Goal: Task Accomplishment & Management: Manage account settings

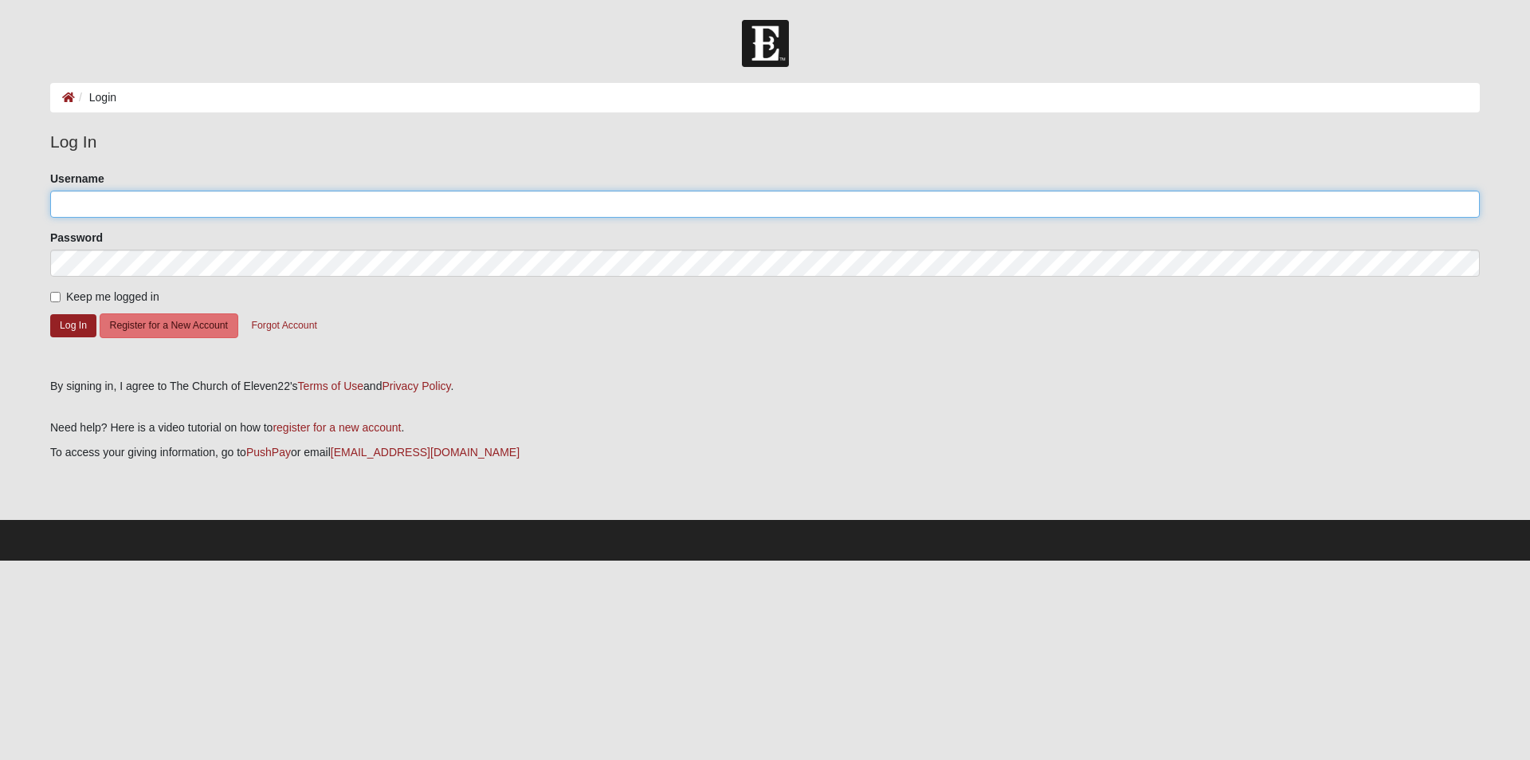
click at [128, 208] on input "Username" at bounding box center [765, 203] width 1430 height 27
click at [284, 324] on button "Forgot Account" at bounding box center [284, 325] width 86 height 25
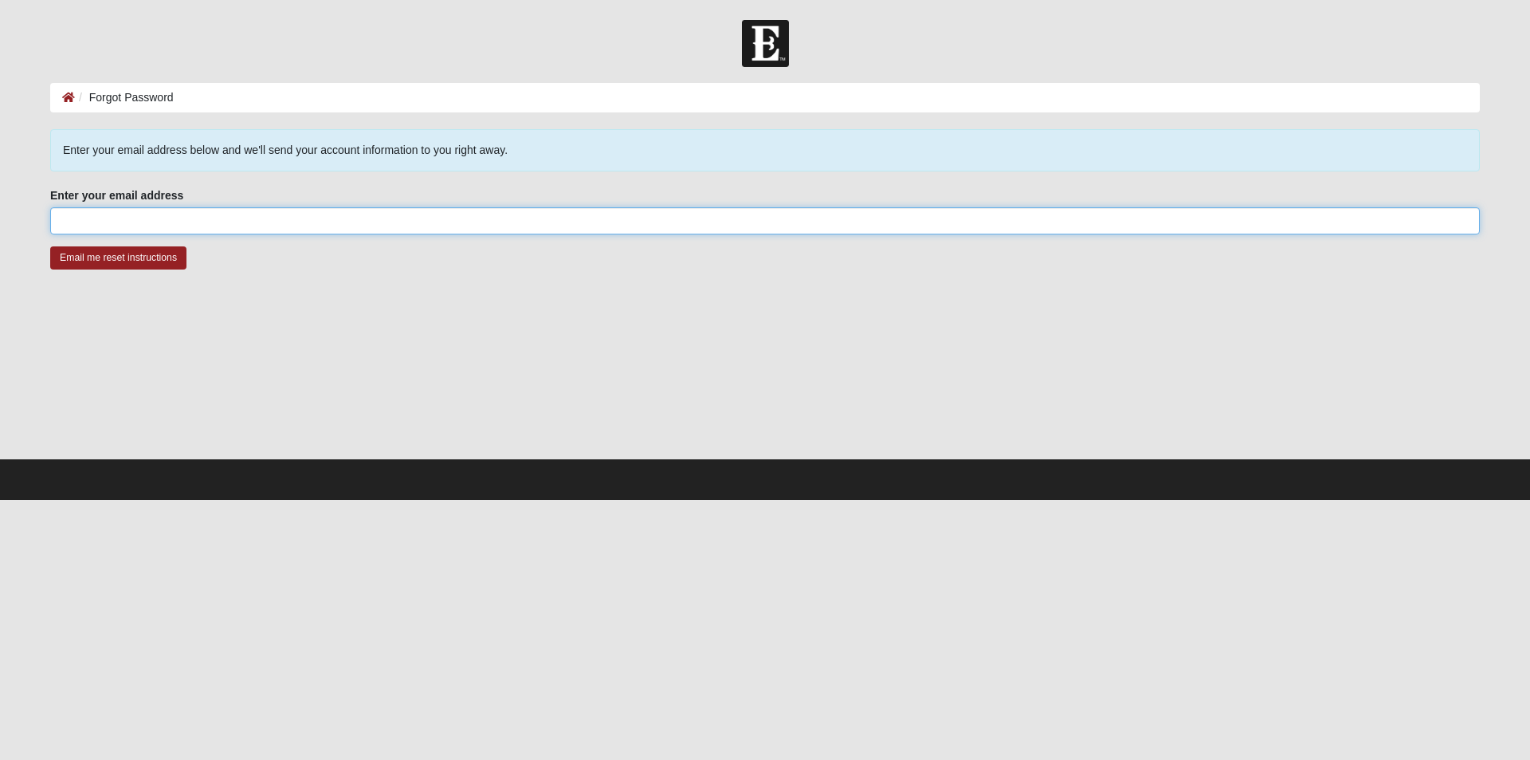
click at [143, 225] on input "Enter your email address" at bounding box center [765, 220] width 1430 height 27
type input "[EMAIL_ADDRESS][DOMAIN_NAME]"
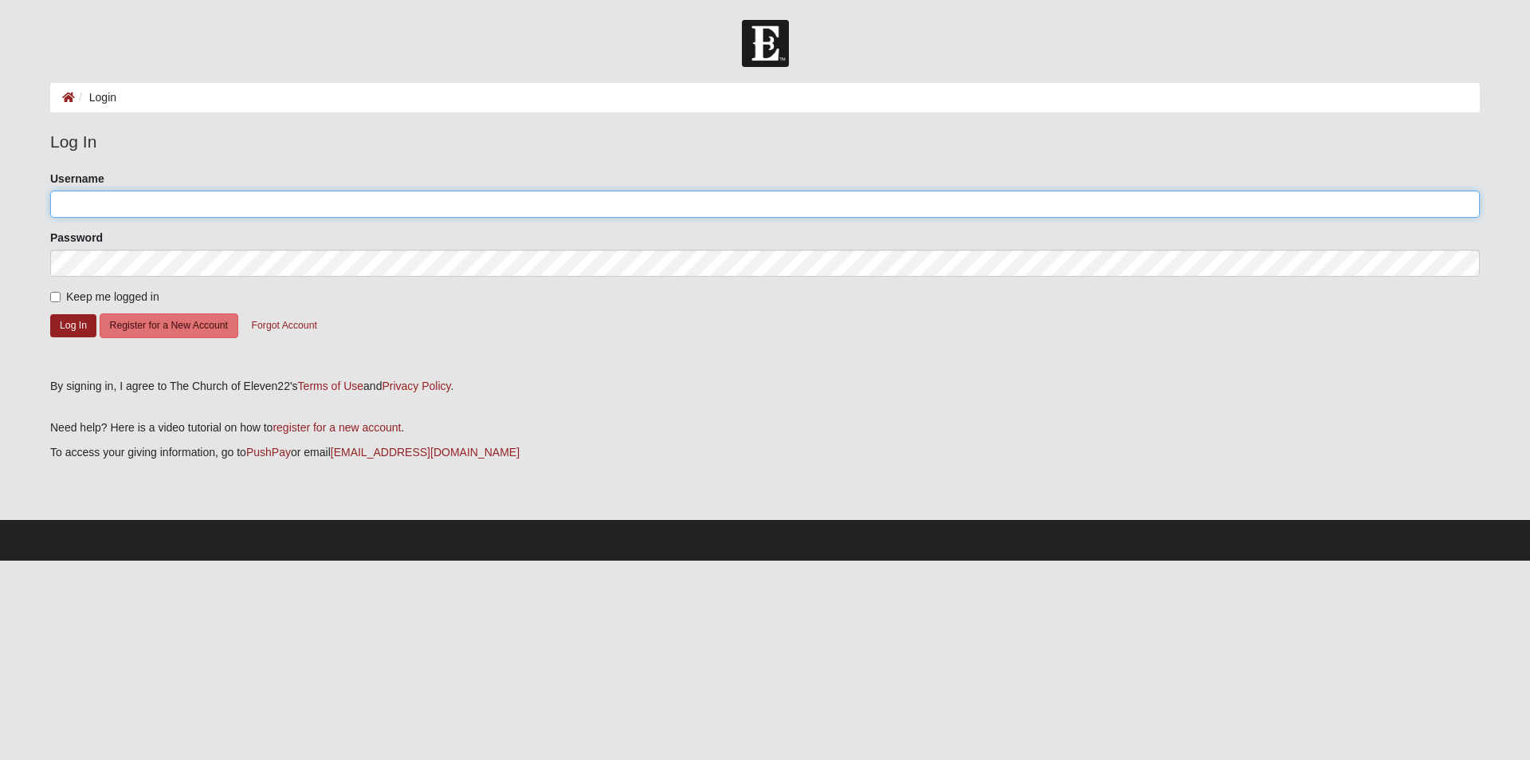
click at [89, 206] on input "Username" at bounding box center [765, 203] width 1430 height 27
type input "J"
type input "[EMAIL_ADDRESS][DOMAIN_NAME]"
click at [78, 324] on button "Log In" at bounding box center [73, 325] width 46 height 23
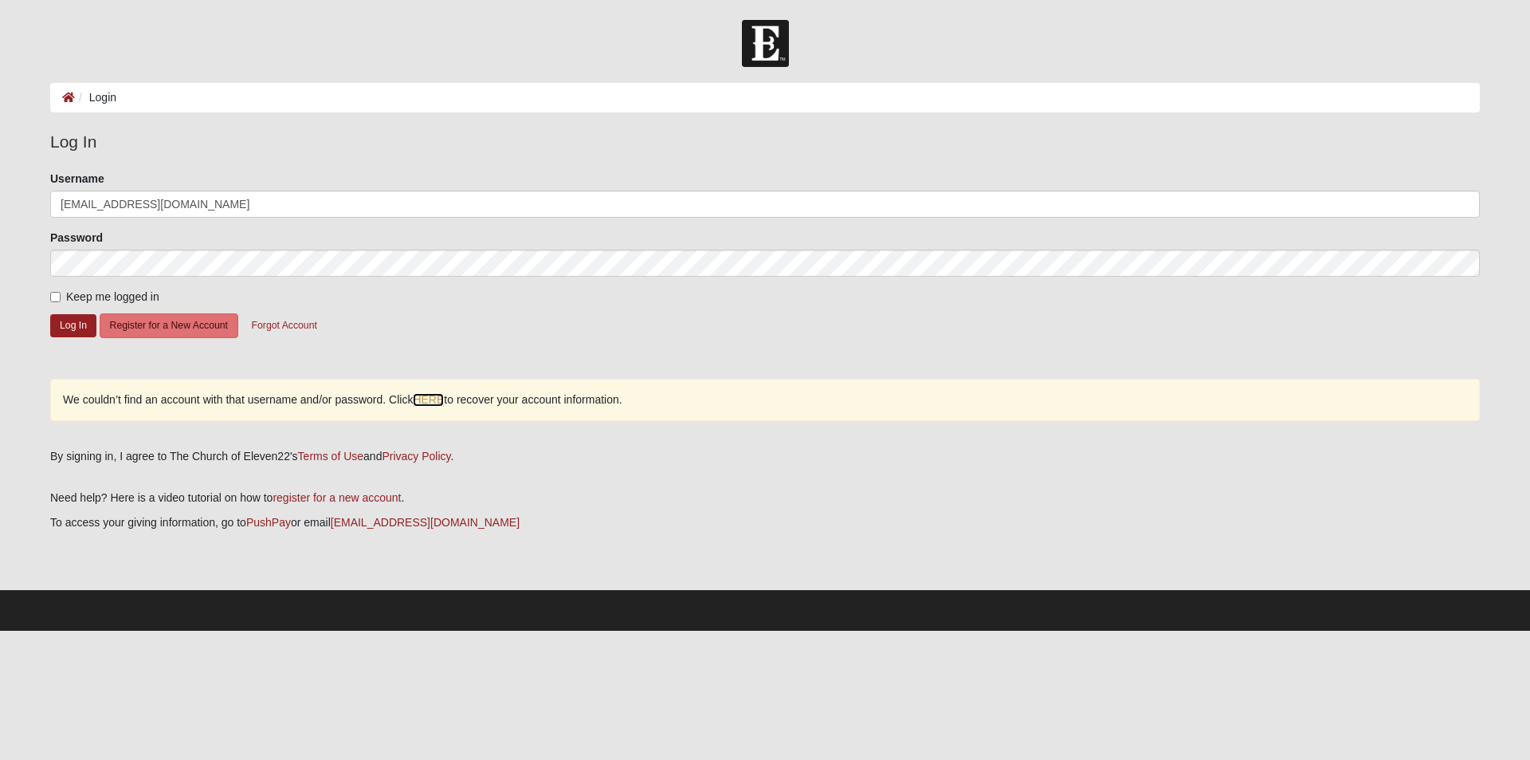
click at [429, 397] on link "HERE" at bounding box center [428, 400] width 31 height 14
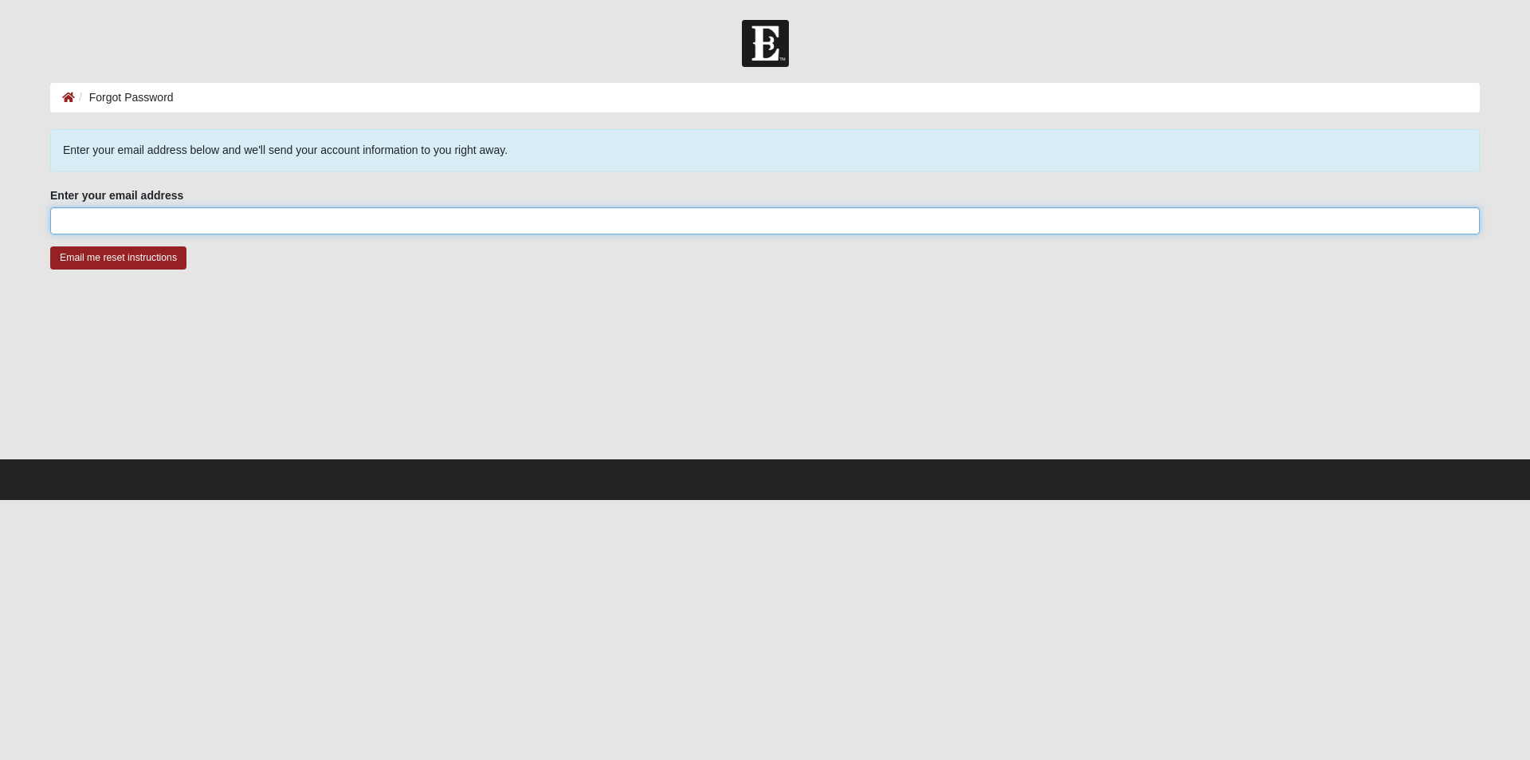
click at [132, 222] on input "Enter your email address" at bounding box center [765, 220] width 1430 height 27
type input "[EMAIL_ADDRESS][DOMAIN_NAME]"
click at [136, 254] on input "Email me reset instructions" at bounding box center [118, 257] width 136 height 23
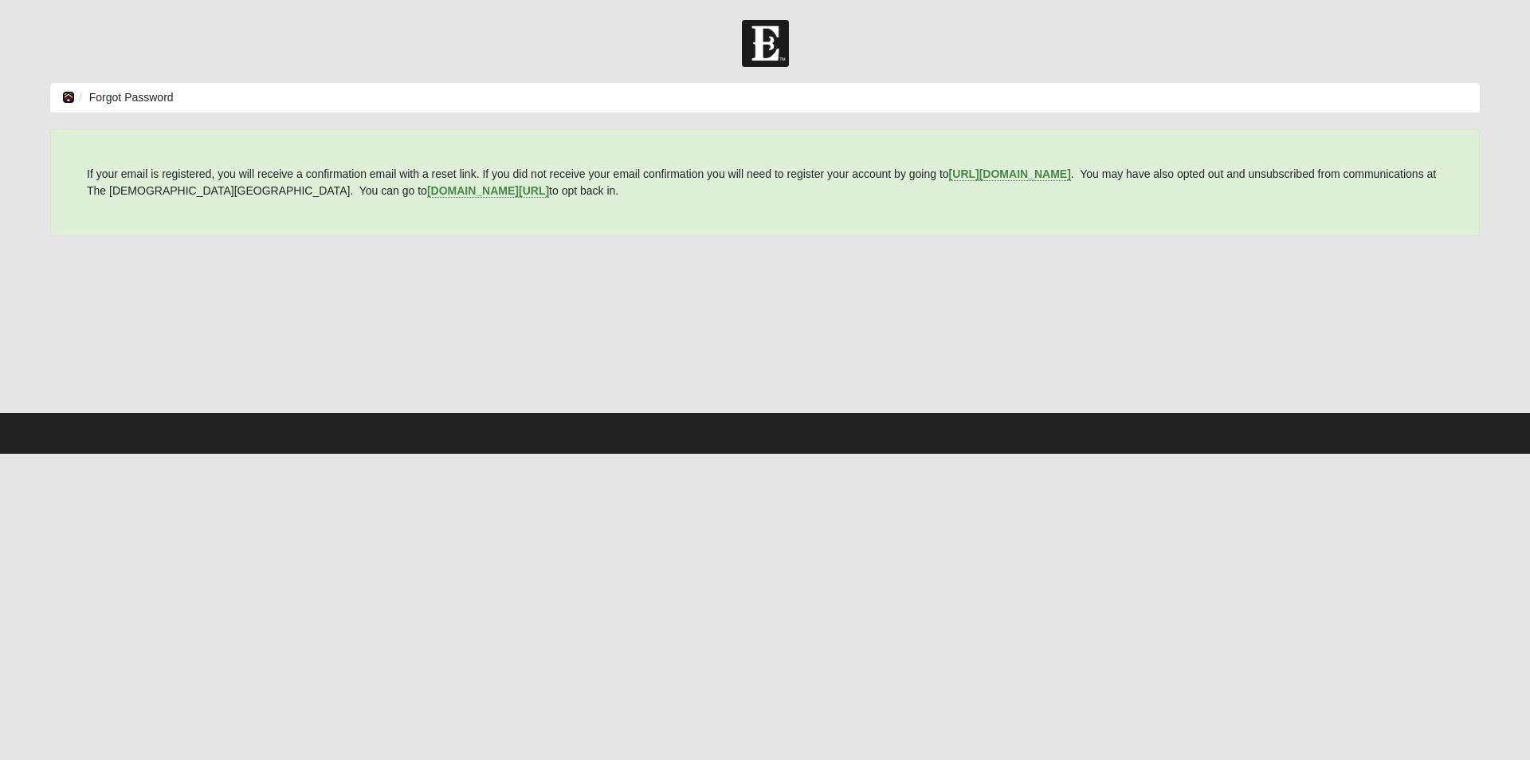
click at [69, 94] on icon at bounding box center [68, 97] width 13 height 11
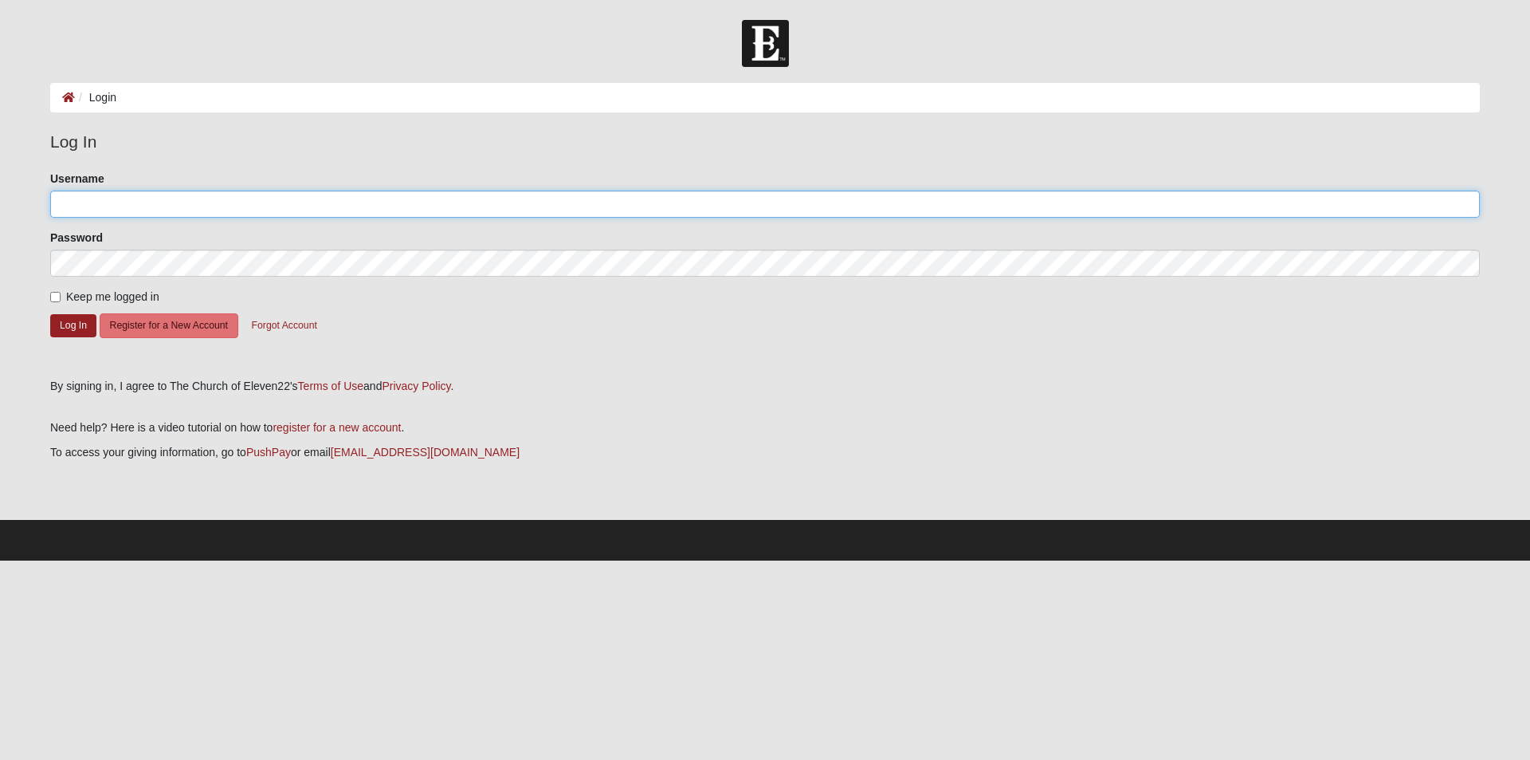
click at [104, 206] on input "Username" at bounding box center [765, 203] width 1430 height 27
click at [108, 204] on input "joebissett62@gmail.com" at bounding box center [765, 203] width 1430 height 27
type input "joebissette62@gmail.com"
click at [80, 326] on button "Log In" at bounding box center [73, 325] width 46 height 23
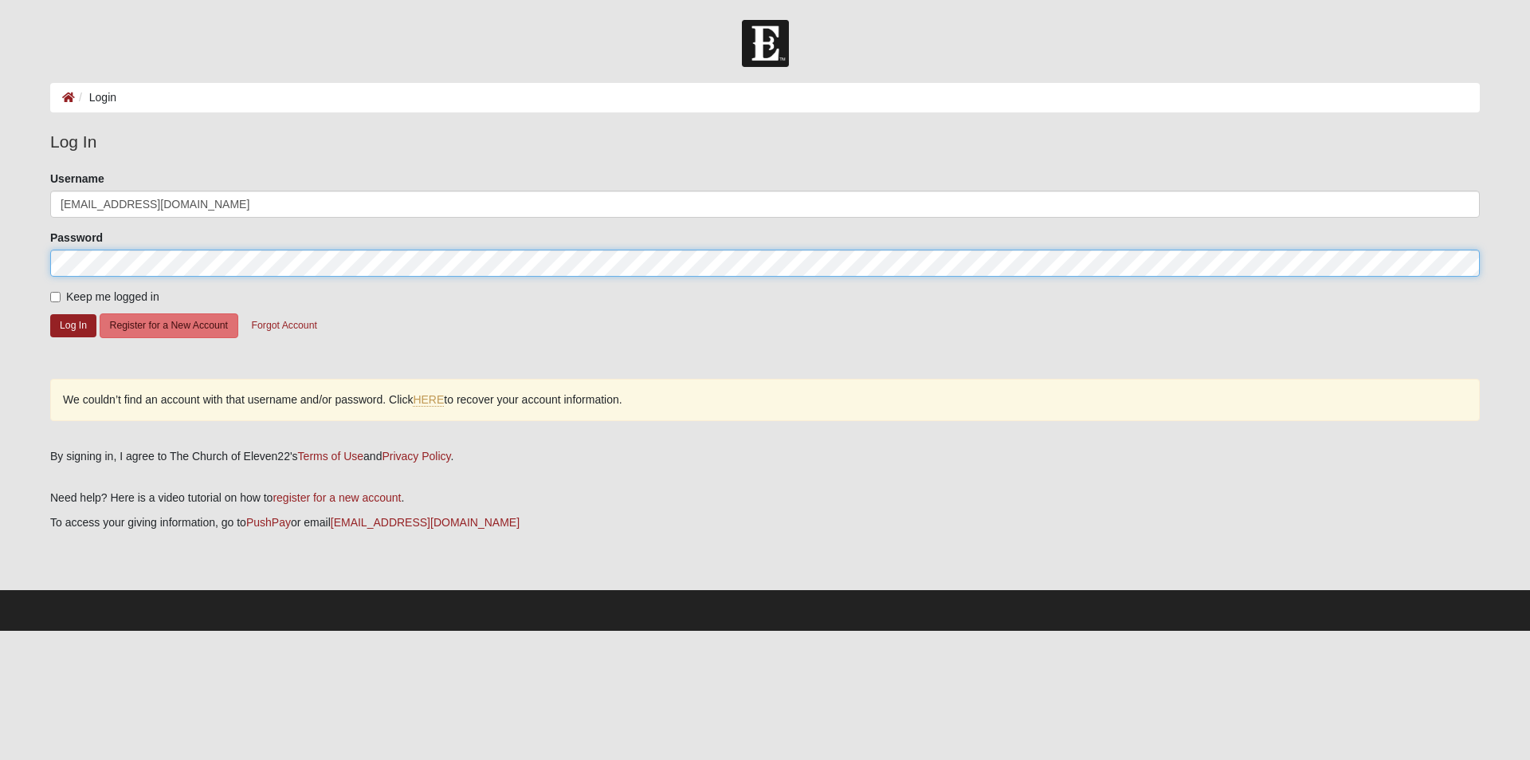
click at [41, 265] on div "Please correct the following: Username joebissette62@gmail.com Password Keep me…" at bounding box center [765, 304] width 1454 height 266
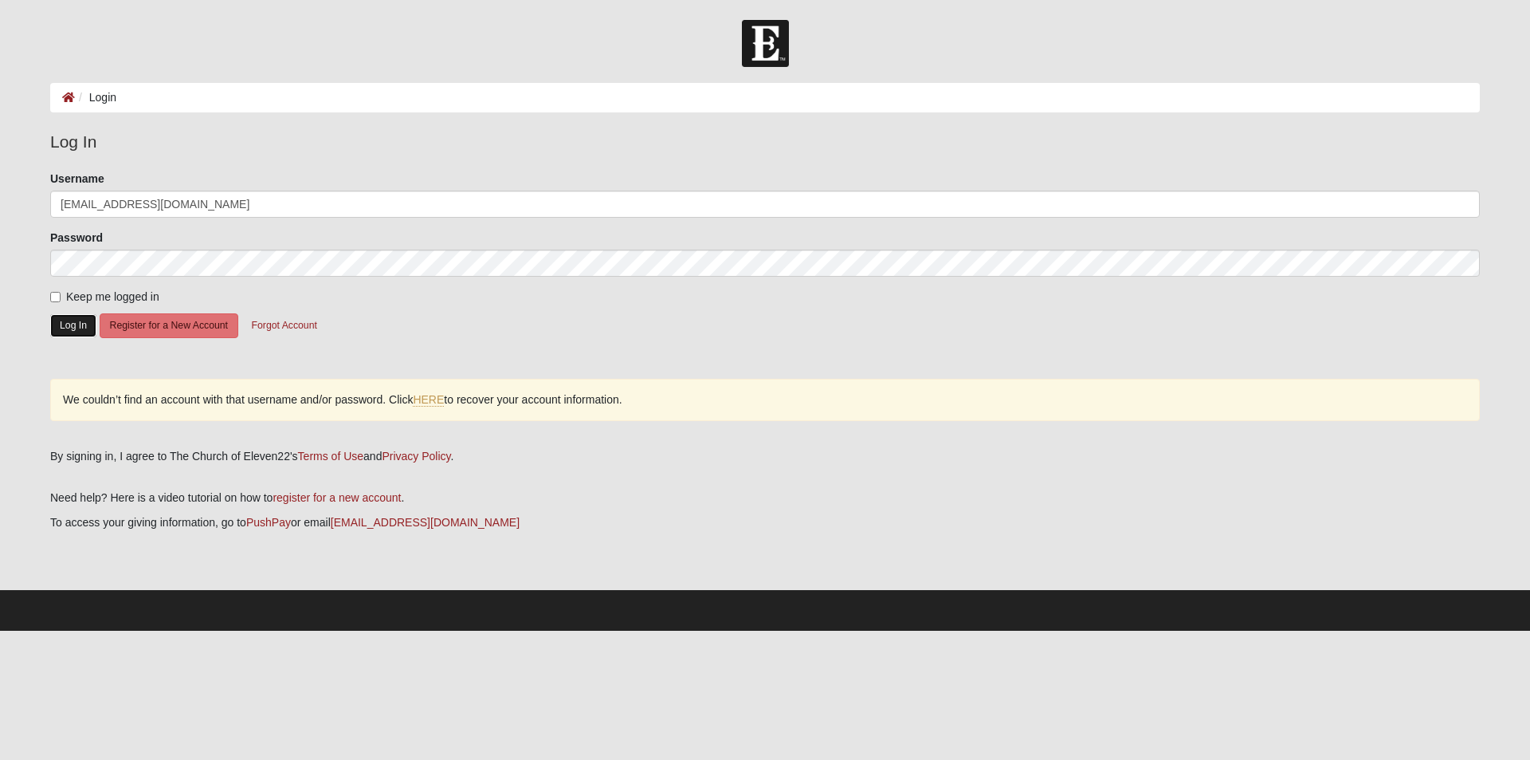
click at [75, 321] on button "Log In" at bounding box center [73, 325] width 46 height 23
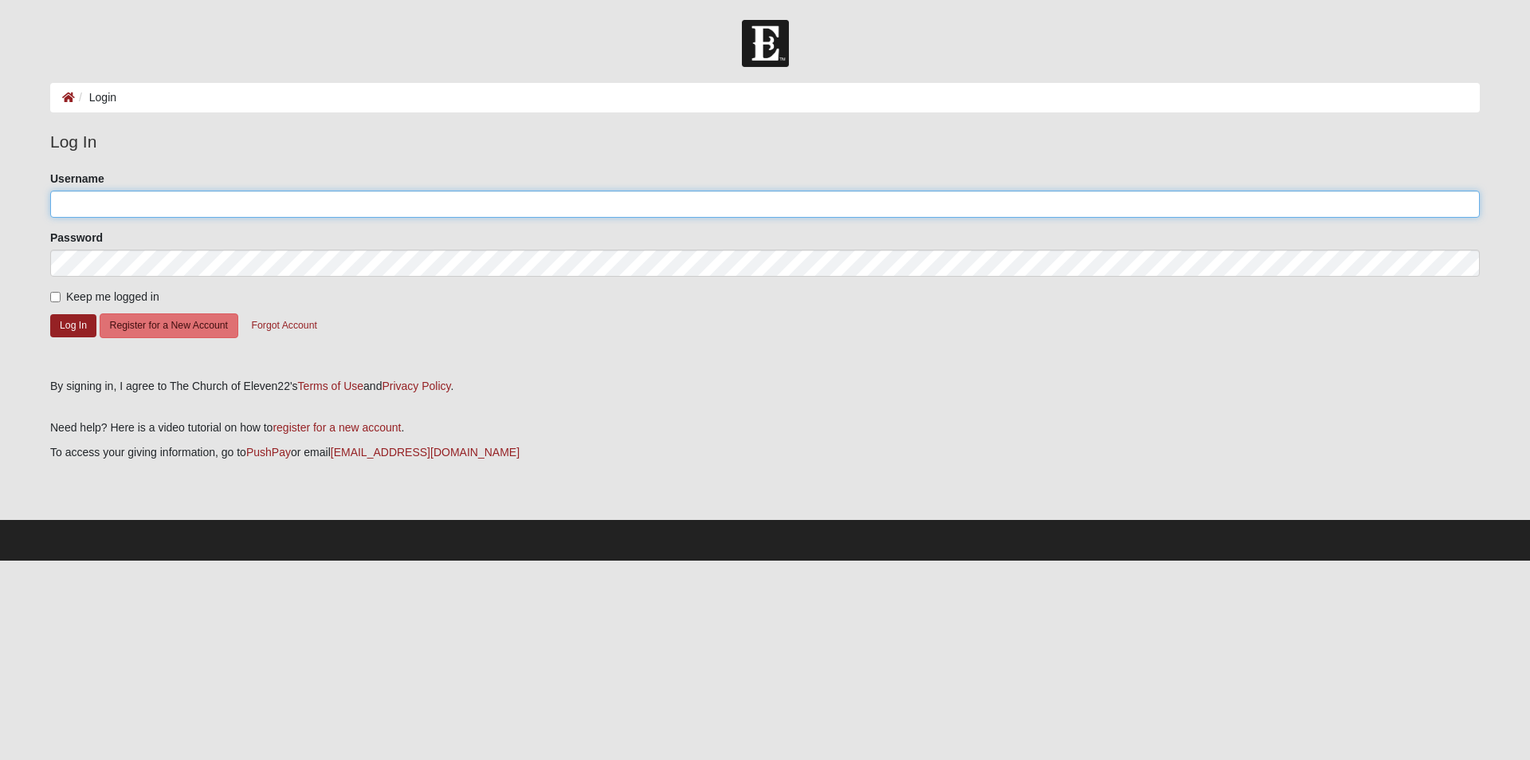
click at [107, 197] on input "Username" at bounding box center [765, 203] width 1430 height 27
type input "[EMAIL_ADDRESS][DOMAIN_NAME]"
click at [68, 328] on button "Log In" at bounding box center [73, 325] width 46 height 23
